Goal: Task Accomplishment & Management: Use online tool/utility

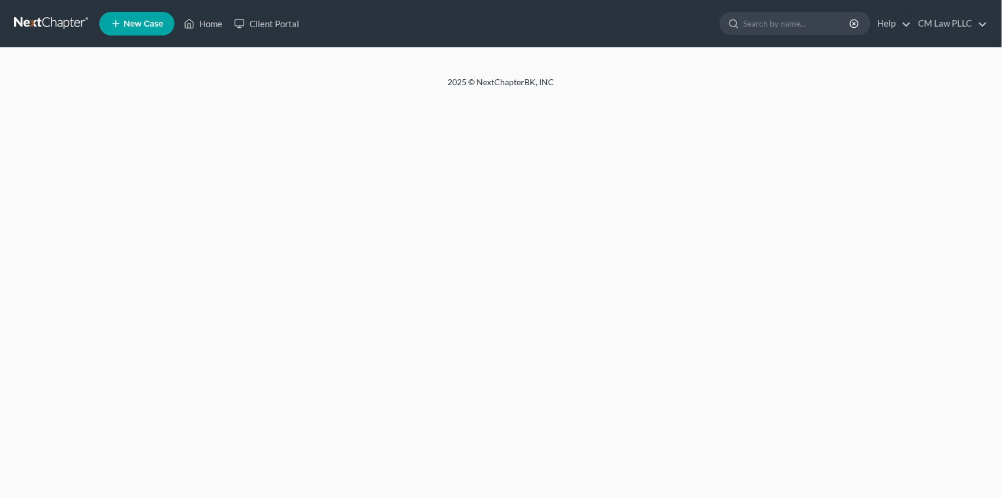
select select "1"
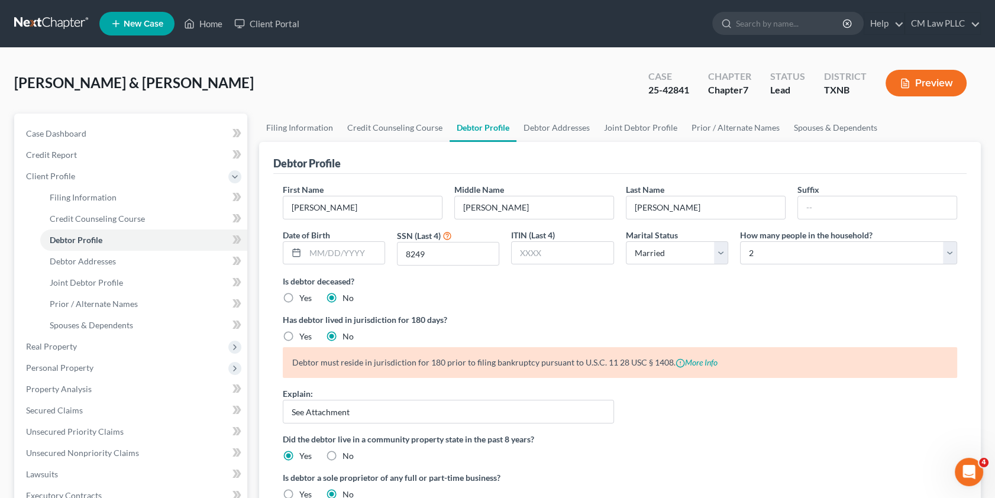
click at [35, 24] on link at bounding box center [52, 23] width 76 height 21
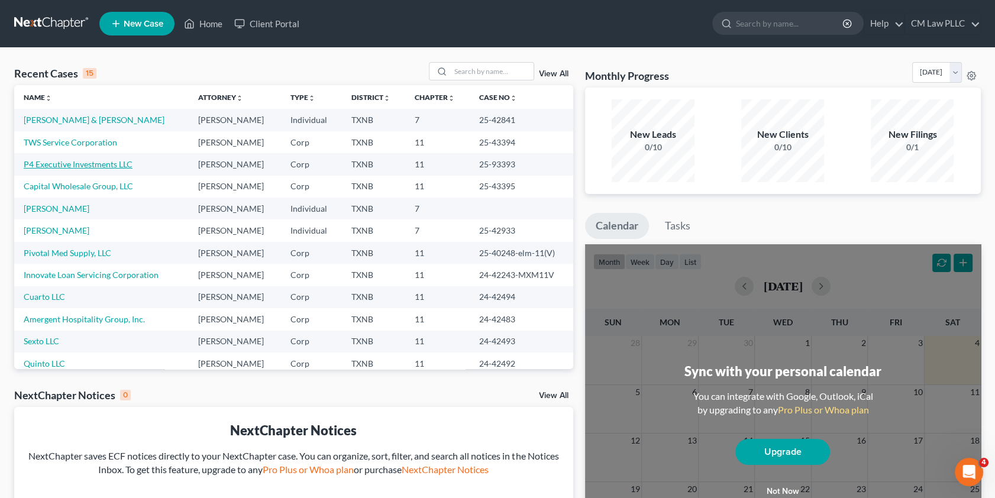
click at [63, 166] on link "P4 Executive Investments LLC" at bounding box center [78, 164] width 109 height 10
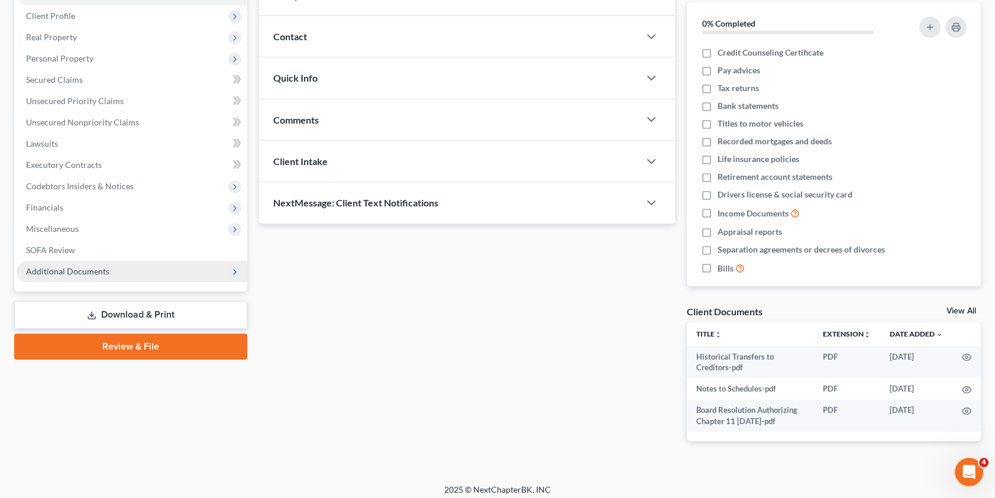
scroll to position [145, 0]
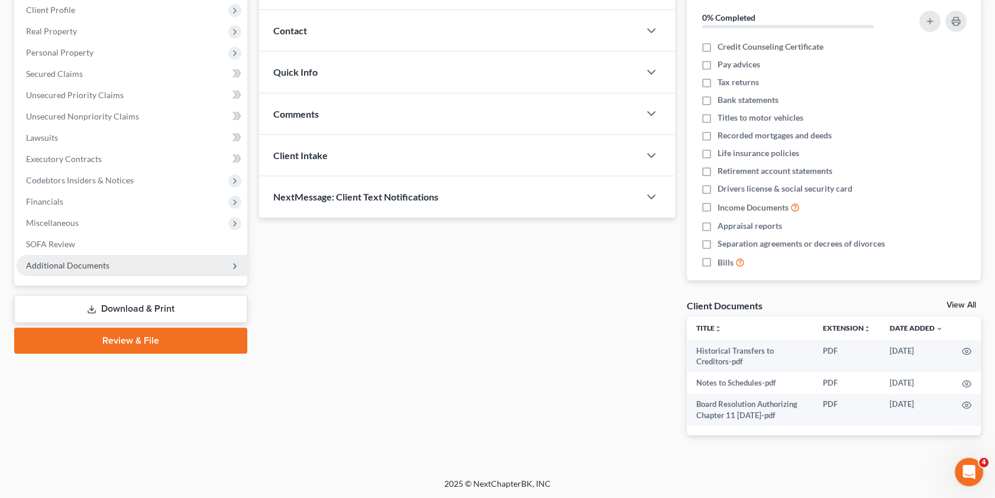
click at [76, 260] on span "Additional Documents" at bounding box center [67, 265] width 83 height 10
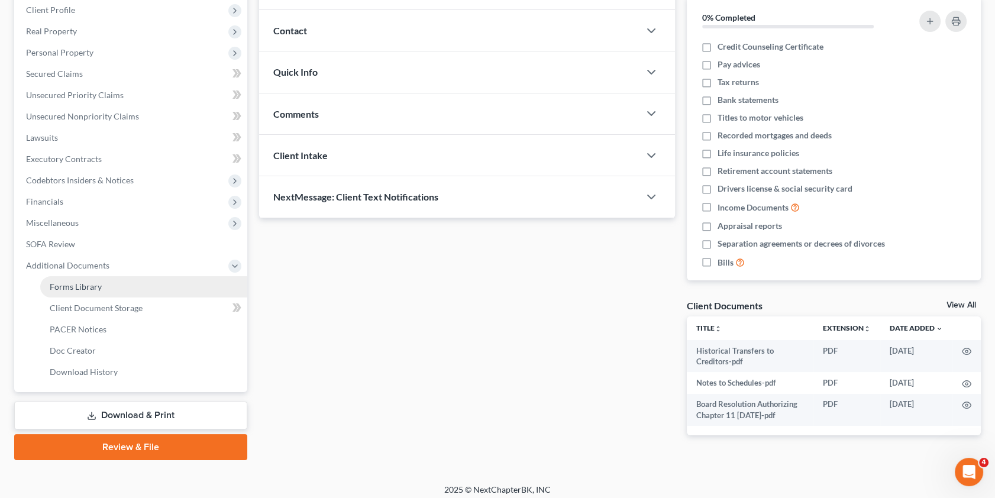
click at [95, 286] on span "Forms Library" at bounding box center [76, 286] width 52 height 10
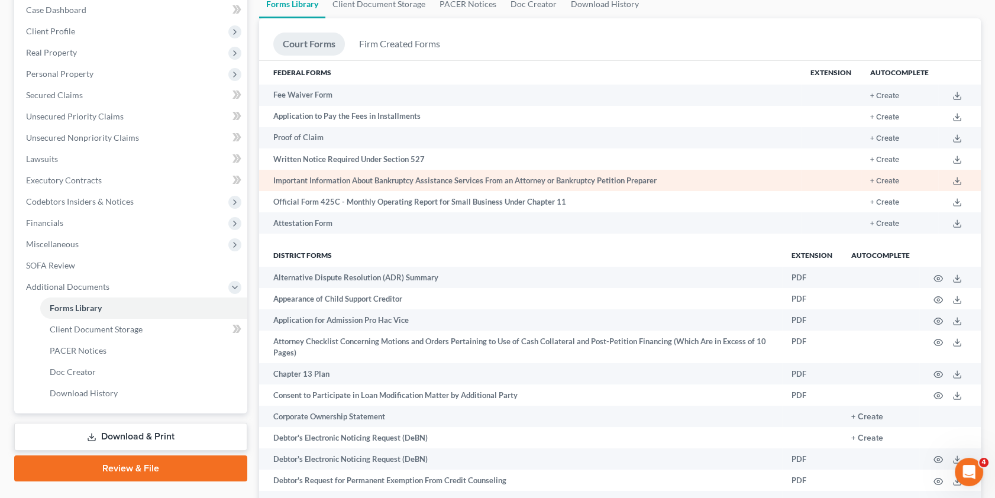
scroll to position [107, 0]
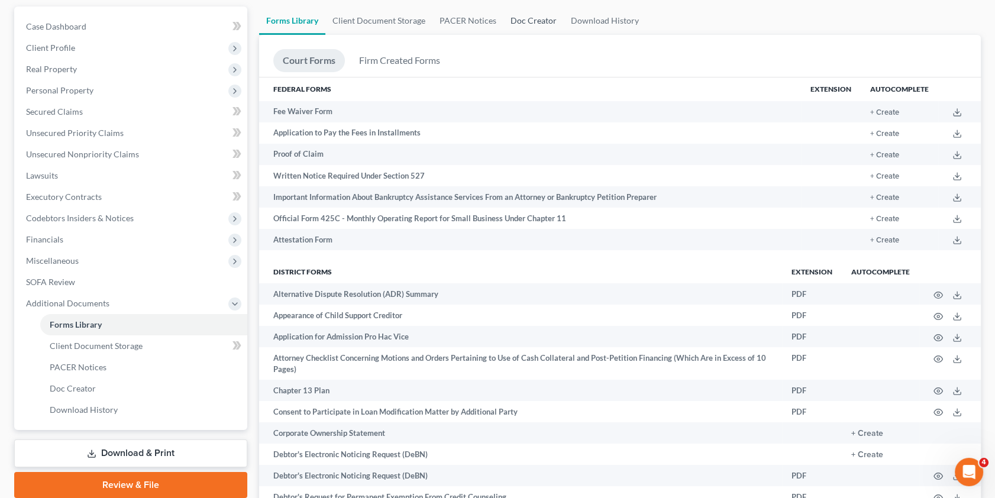
click at [523, 18] on link "Doc Creator" at bounding box center [533, 21] width 60 height 28
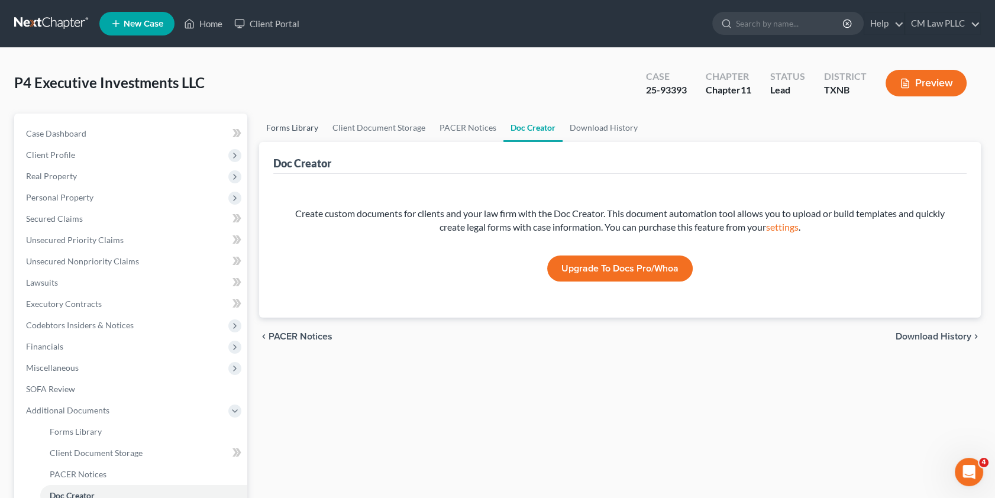
click at [289, 128] on link "Forms Library" at bounding box center [292, 128] width 66 height 28
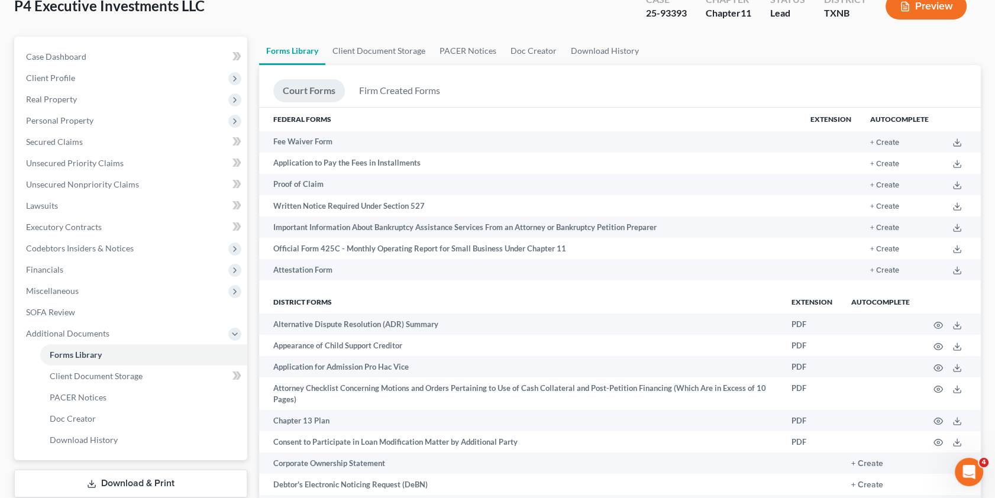
scroll to position [268, 0]
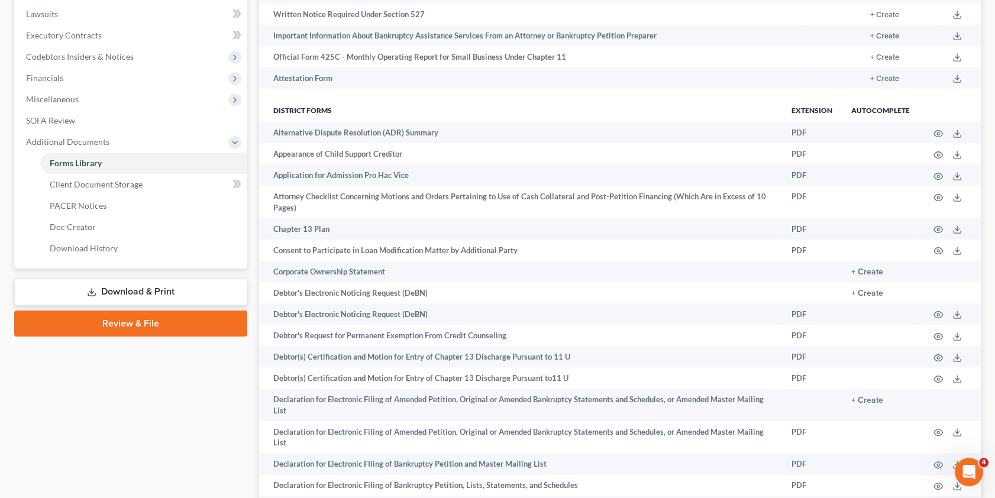
click at [131, 289] on link "Download & Print" at bounding box center [130, 292] width 233 height 28
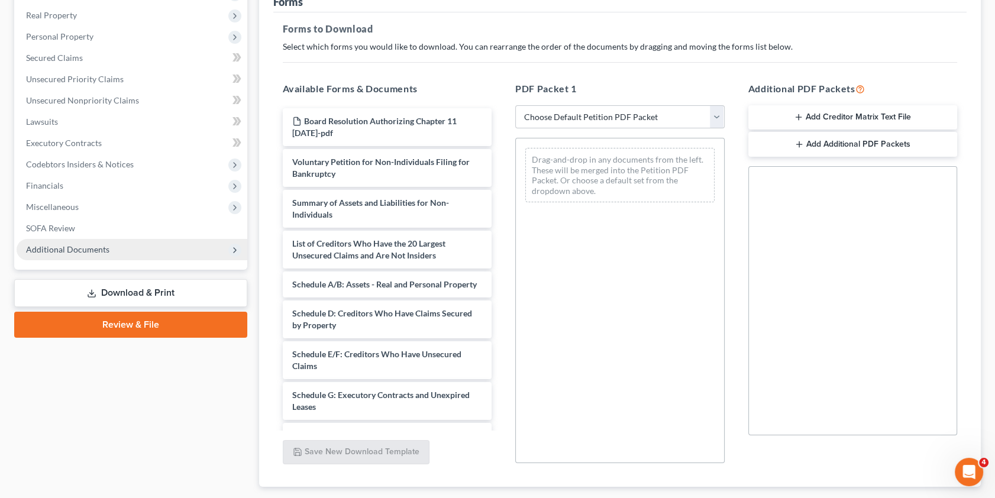
click at [59, 247] on span "Additional Documents" at bounding box center [67, 249] width 83 height 10
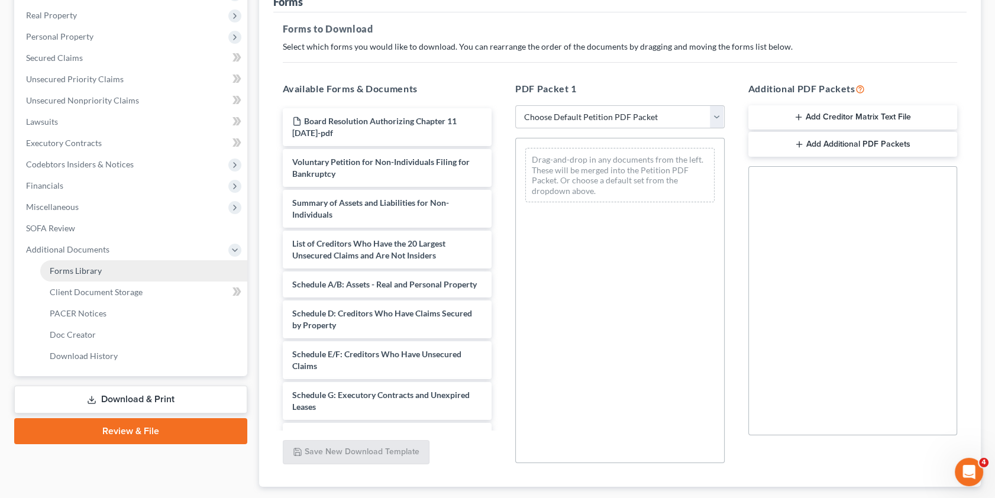
click at [77, 267] on span "Forms Library" at bounding box center [76, 270] width 52 height 10
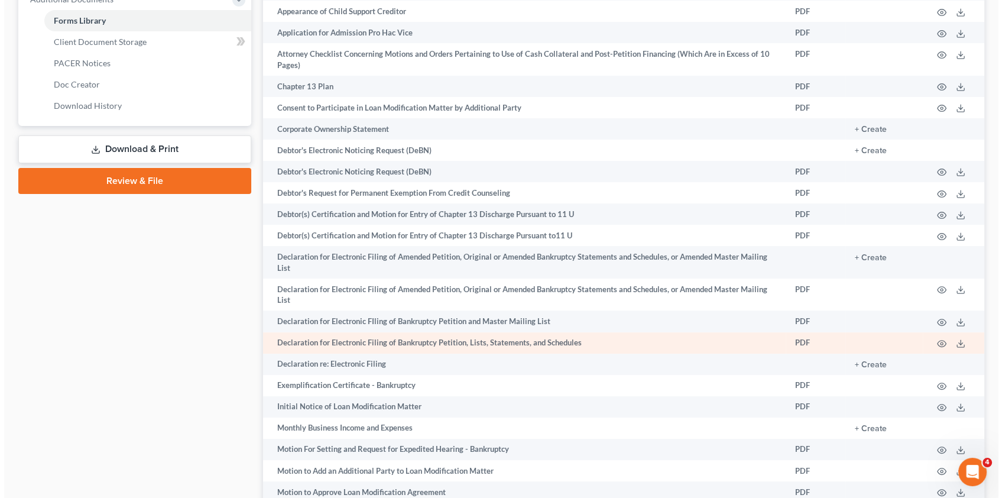
scroll to position [419, 0]
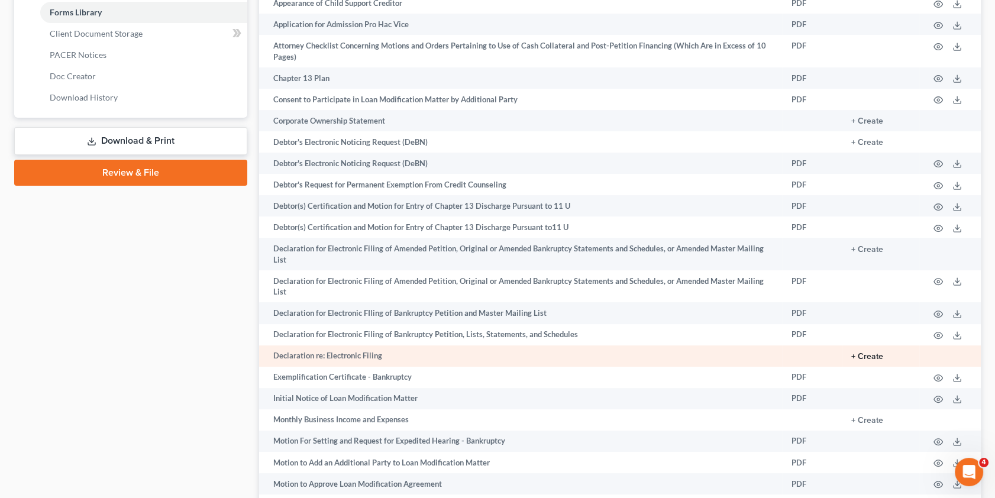
click at [867, 352] on button "+ Create" at bounding box center [867, 356] width 32 height 8
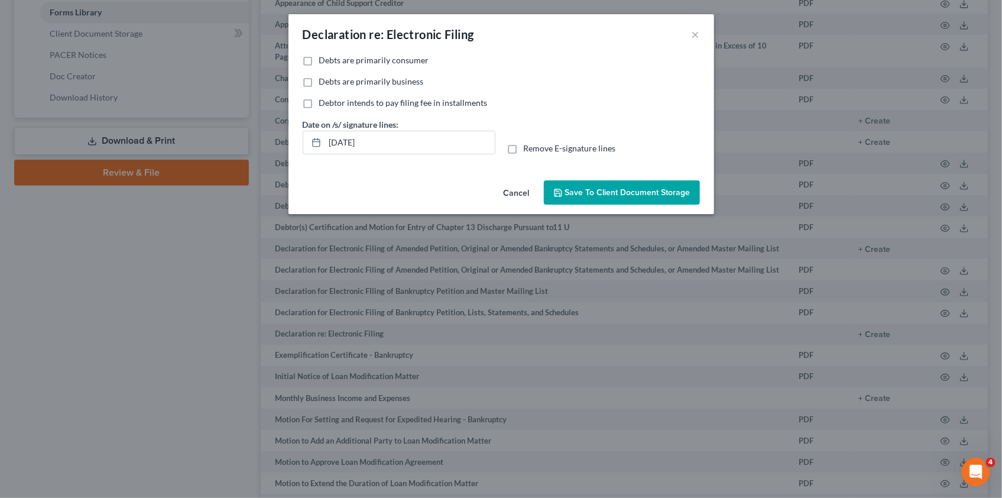
click at [614, 187] on span "Save to Client Document Storage" at bounding box center [627, 192] width 125 height 10
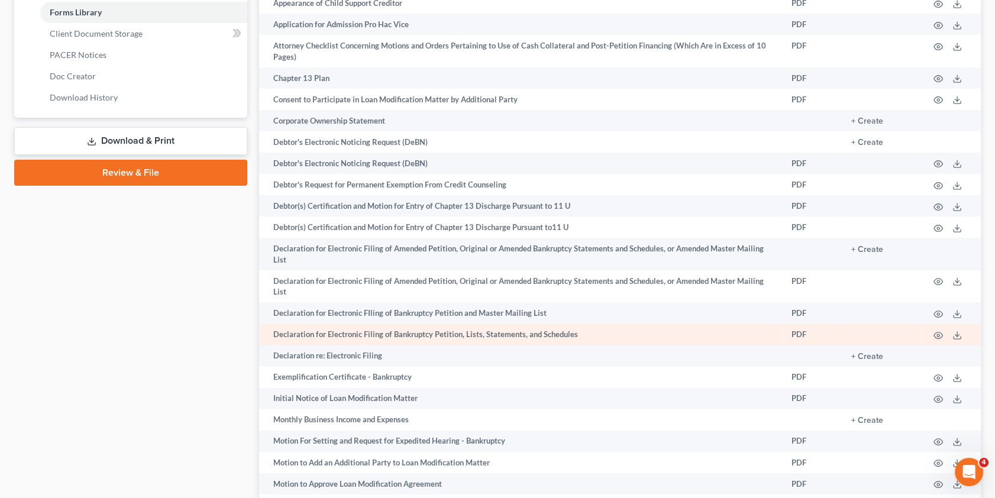
click at [404, 331] on td "Declaration for Electronic Filing of Bankruptcy Petition, Lists, Statements, an…" at bounding box center [520, 334] width 523 height 21
click at [936, 331] on icon "button" at bounding box center [937, 335] width 9 height 9
